Goal: Information Seeking & Learning: Learn about a topic

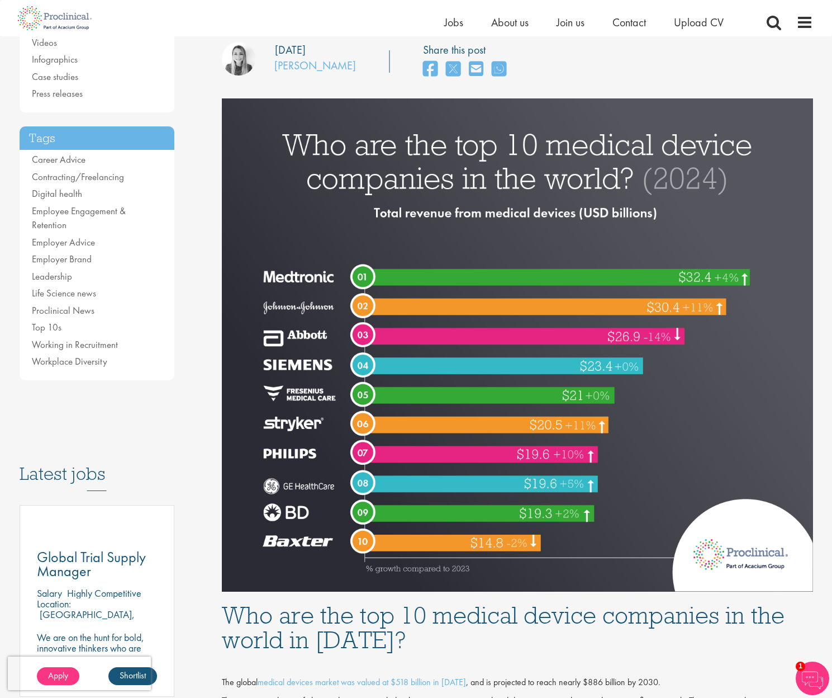
scroll to position [168, 0]
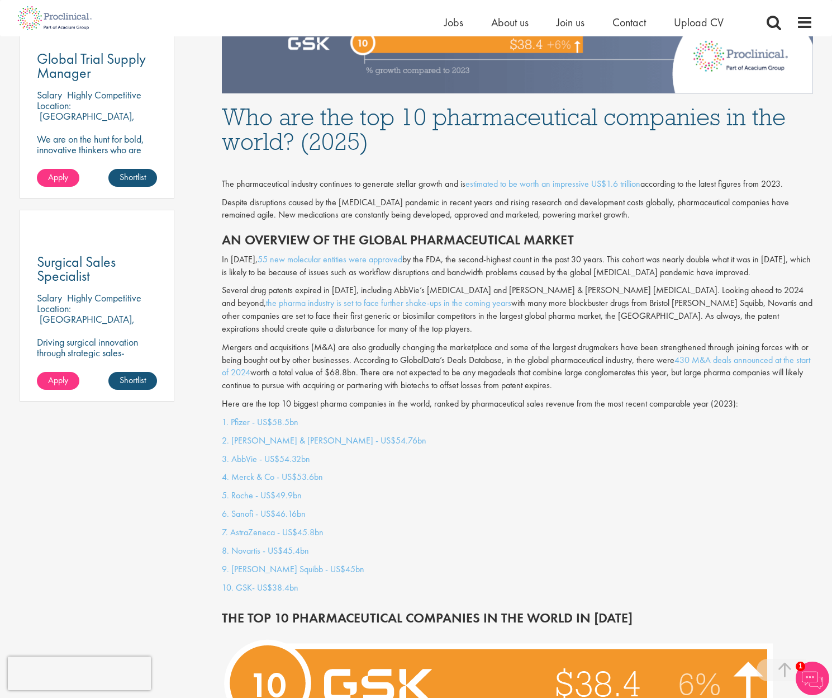
scroll to position [671, 0]
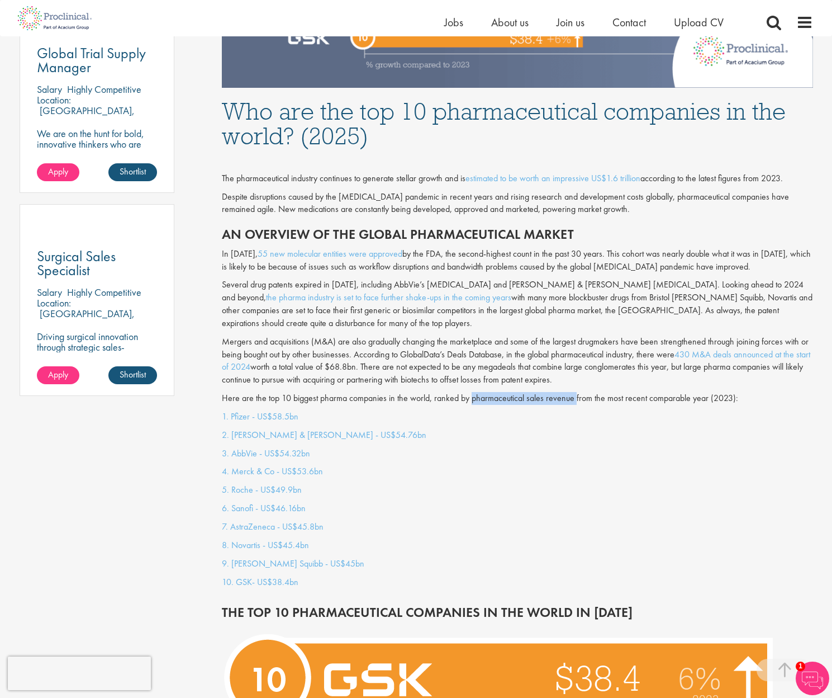
drag, startPoint x: 472, startPoint y: 385, endPoint x: 574, endPoint y: 386, distance: 102.3
click at [574, 392] on p "Here are the top 10 biggest pharma companies in the world, ranked by pharmaceut…" at bounding box center [517, 398] width 591 height 13
copy p "pharmaceutical sales revenue"
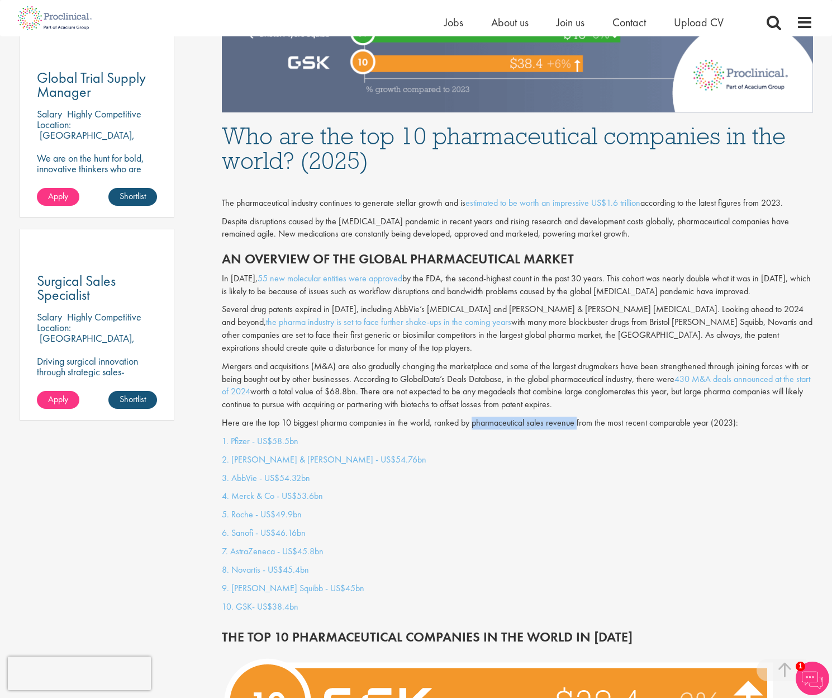
scroll to position [637, 0]
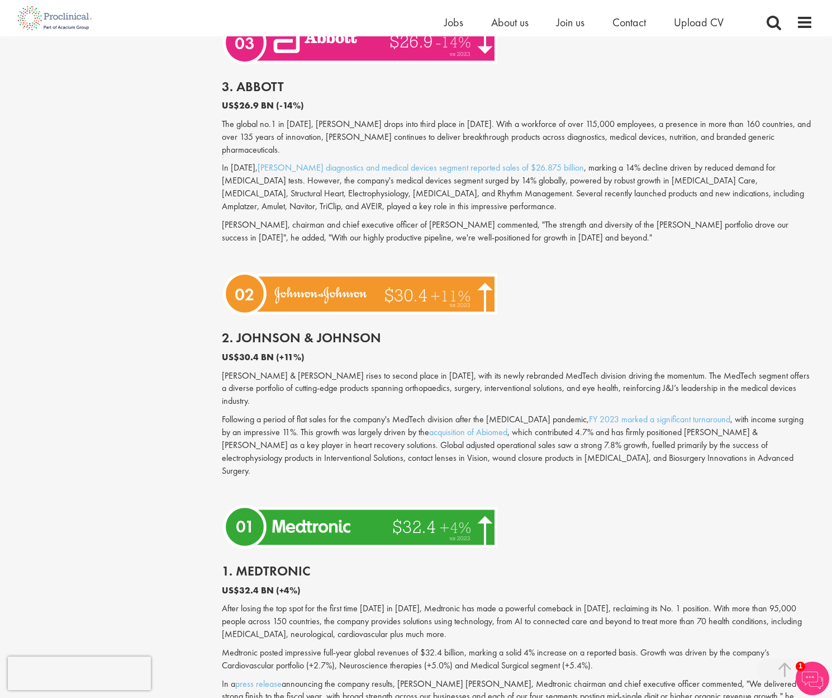
scroll to position [2688, 0]
